Goal: Information Seeking & Learning: Learn about a topic

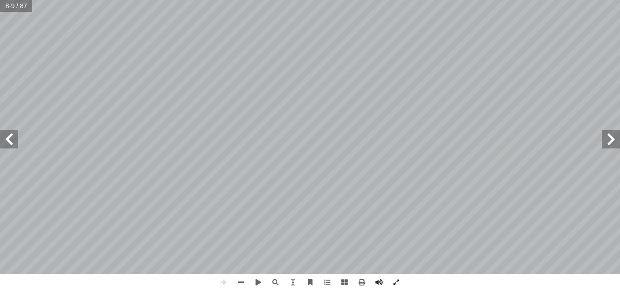
click at [469, 275] on div "4 ن يكونوا قادرين على: أ ا س نتهاء من الدر � من الطلبة بعد ال ُ ع َّ ق َ و َ ت …" at bounding box center [310, 145] width 620 height 291
click at [620, 83] on html "الصفحة الرئيسية الصف الأول الصف الثاني الصف الثالث الصف الرابع الصف الخامس الصف…" at bounding box center [310, 41] width 620 height 83
click at [406, 0] on html "الصفحة الرئيسية الصف الأول الصف الثاني الصف الثالث الصف الرابع الصف الخامس الصف…" at bounding box center [310, 41] width 620 height 83
click at [4, 140] on span at bounding box center [9, 139] width 18 height 18
click at [284, 83] on html "الصفحة الرئيسية الصف الأول الصف الثاني الصف الثالث الصف الرابع الصف الخامس الصف…" at bounding box center [310, 41] width 620 height 83
